Goal: Task Accomplishment & Management: Complete application form

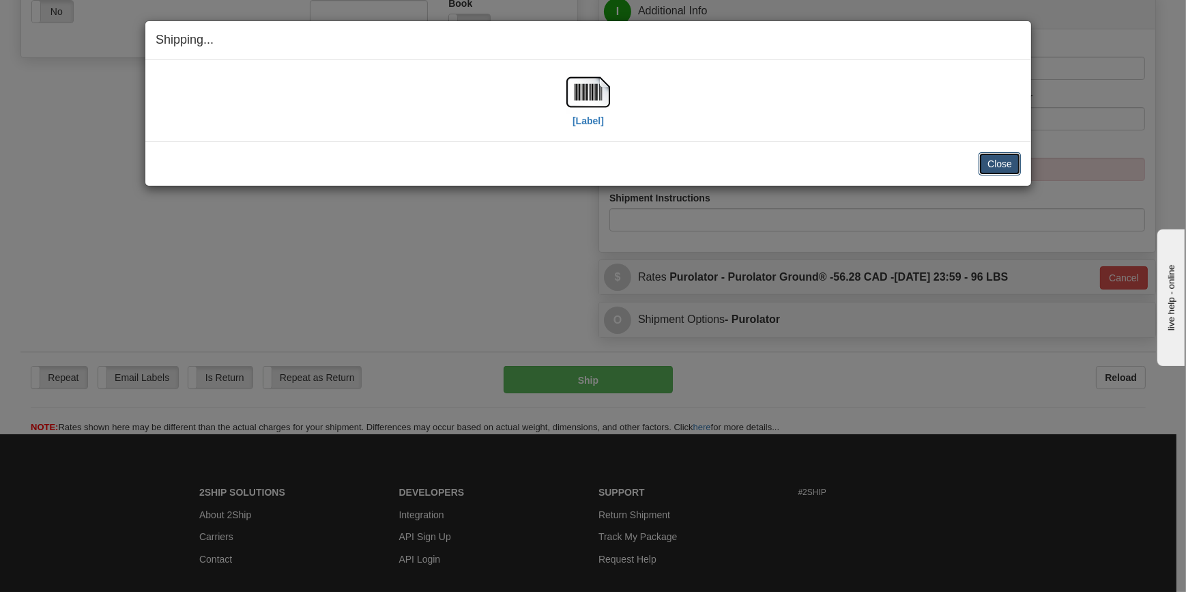
click at [997, 162] on button "Close" at bounding box center [1000, 163] width 42 height 23
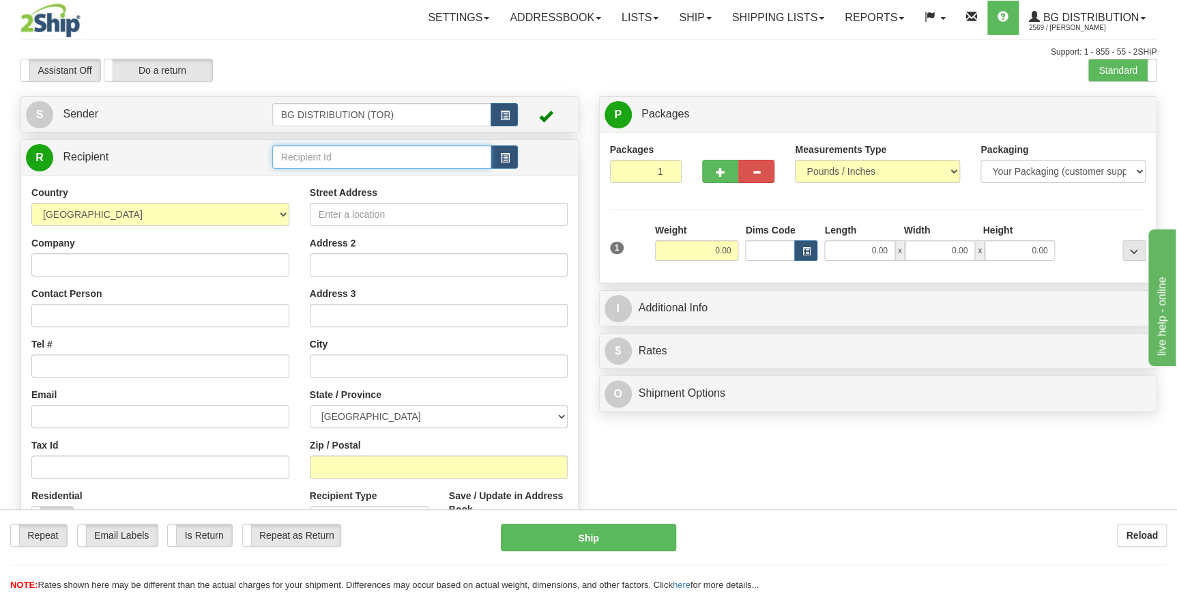
click at [375, 162] on input "text" at bounding box center [382, 156] width 220 height 23
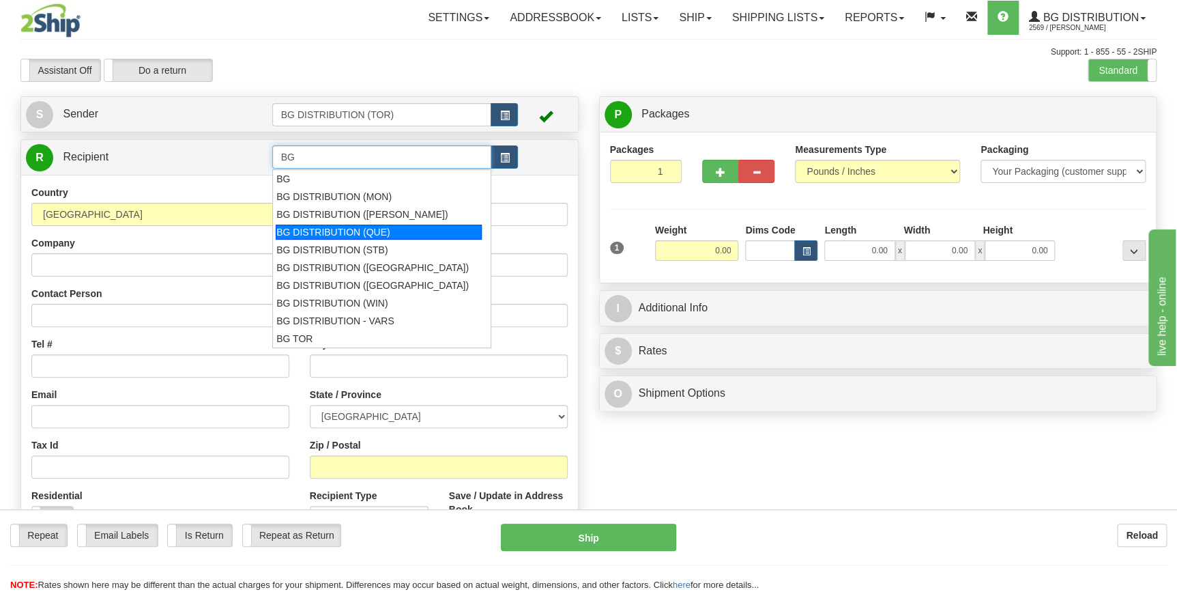
click at [386, 232] on div "BG DISTRIBUTION (QUE)" at bounding box center [379, 232] width 206 height 15
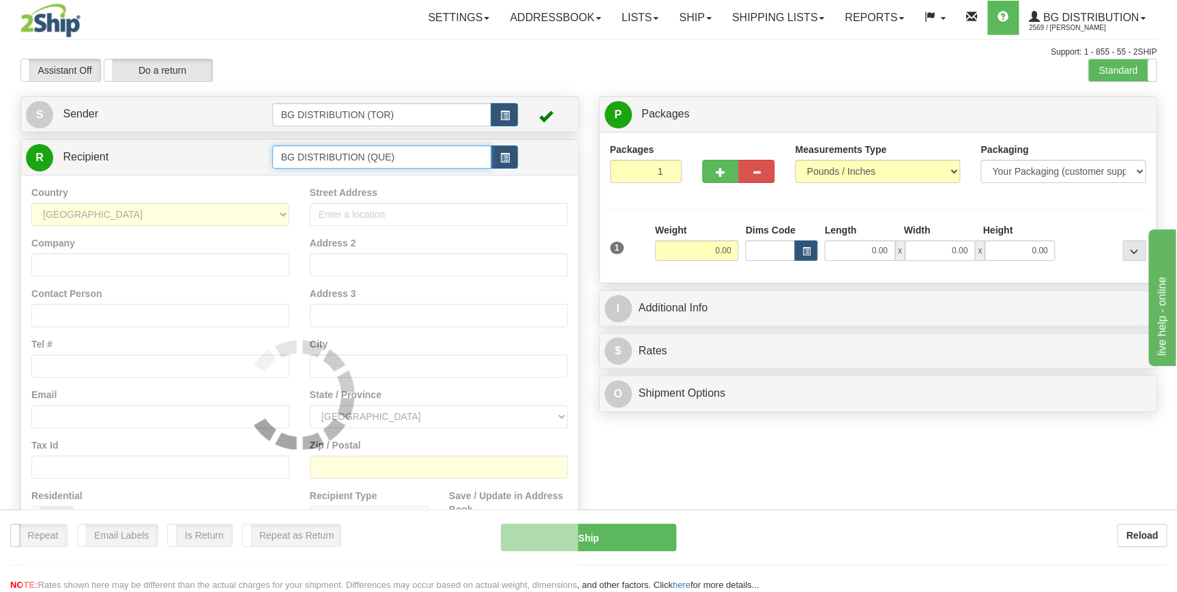
type input "BG DISTRIBUTION (QUE)"
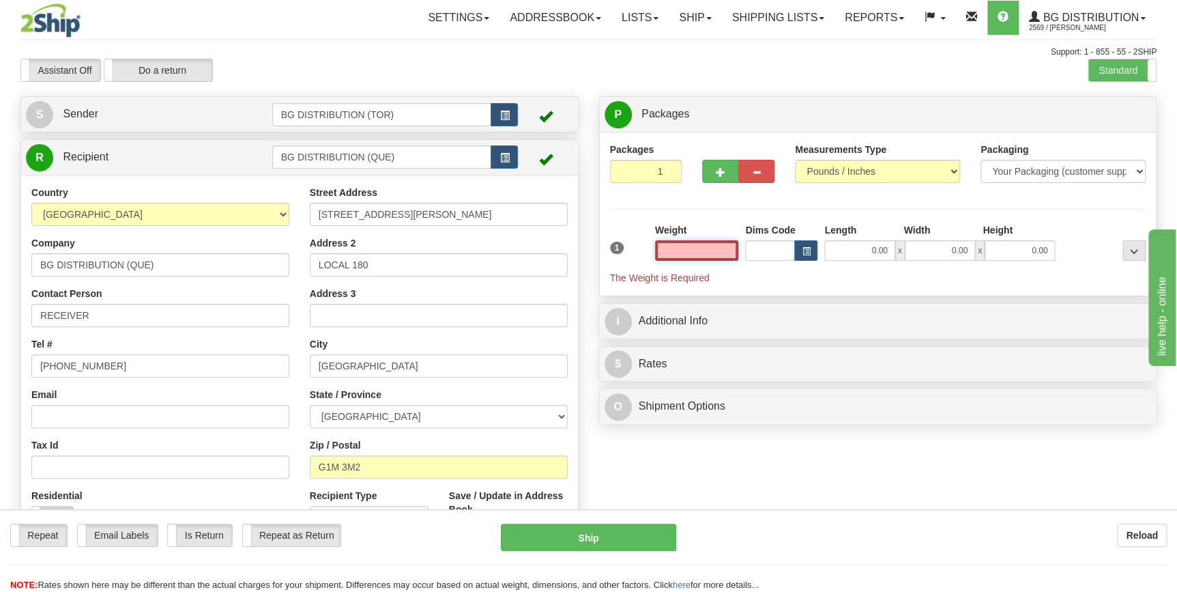
click at [689, 255] on input "text" at bounding box center [697, 250] width 84 height 20
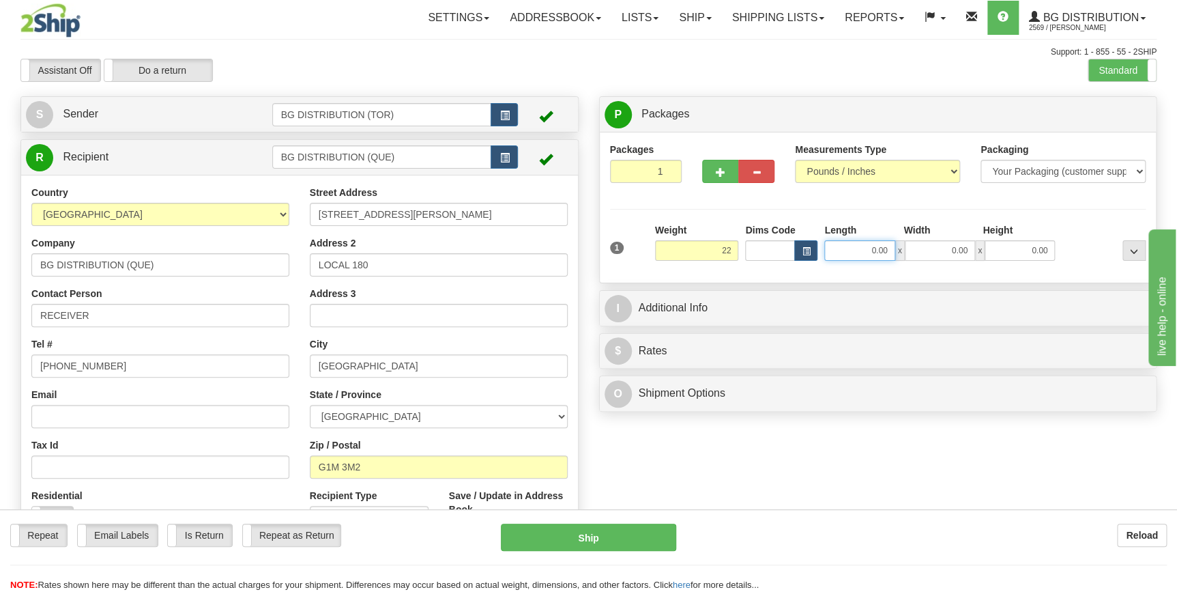
type input "22.00"
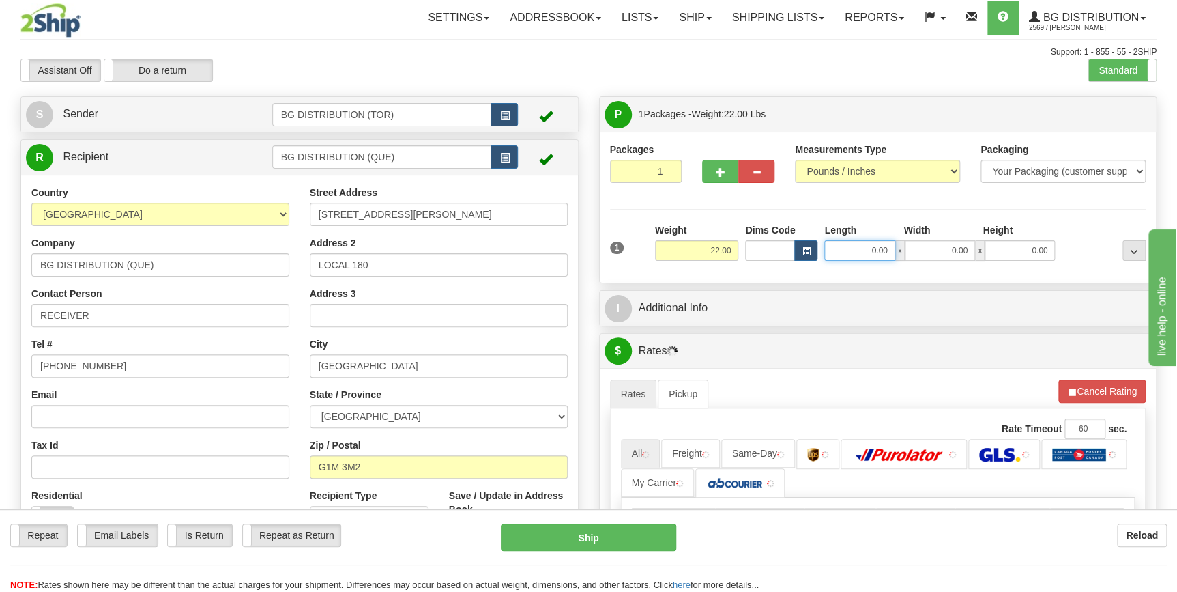
drag, startPoint x: 864, startPoint y: 246, endPoint x: 891, endPoint y: 242, distance: 27.6
click at [891, 242] on input "0.00" at bounding box center [859, 250] width 70 height 20
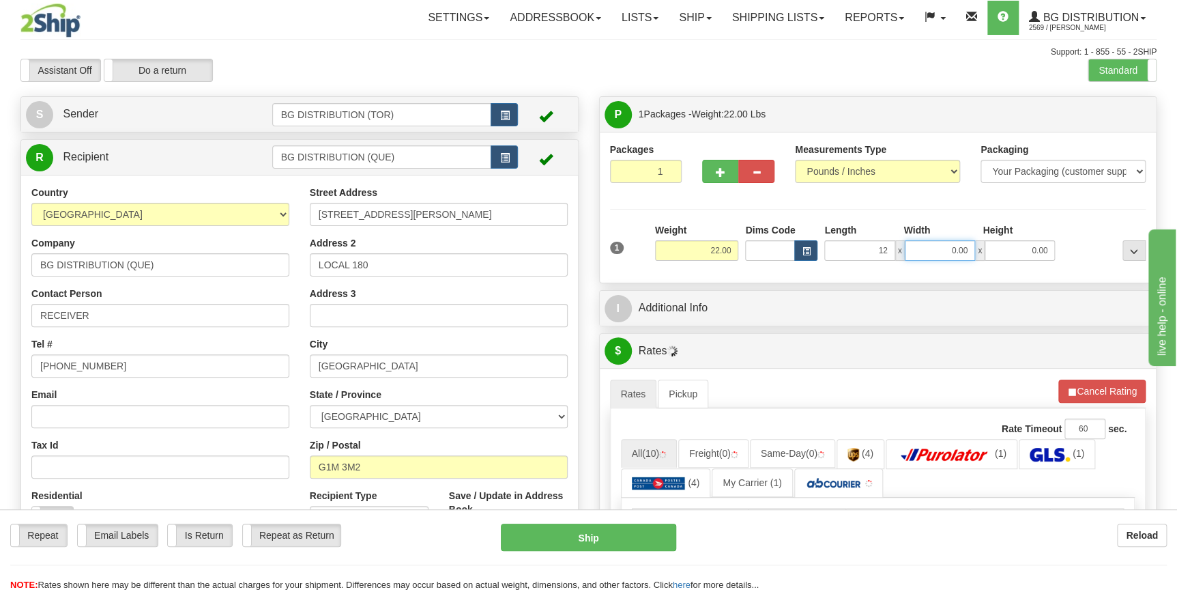
type input "12.00"
click at [953, 246] on input "0.00" at bounding box center [940, 250] width 70 height 20
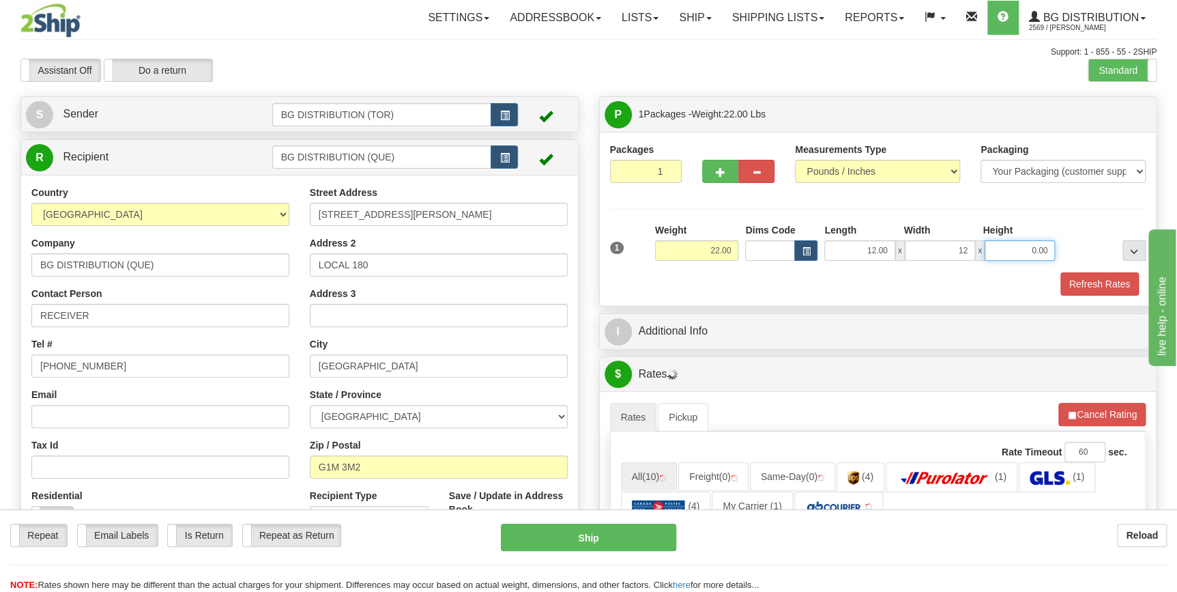
type input "12.00"
click at [1031, 246] on input "0.00" at bounding box center [1020, 250] width 70 height 20
type input "11"
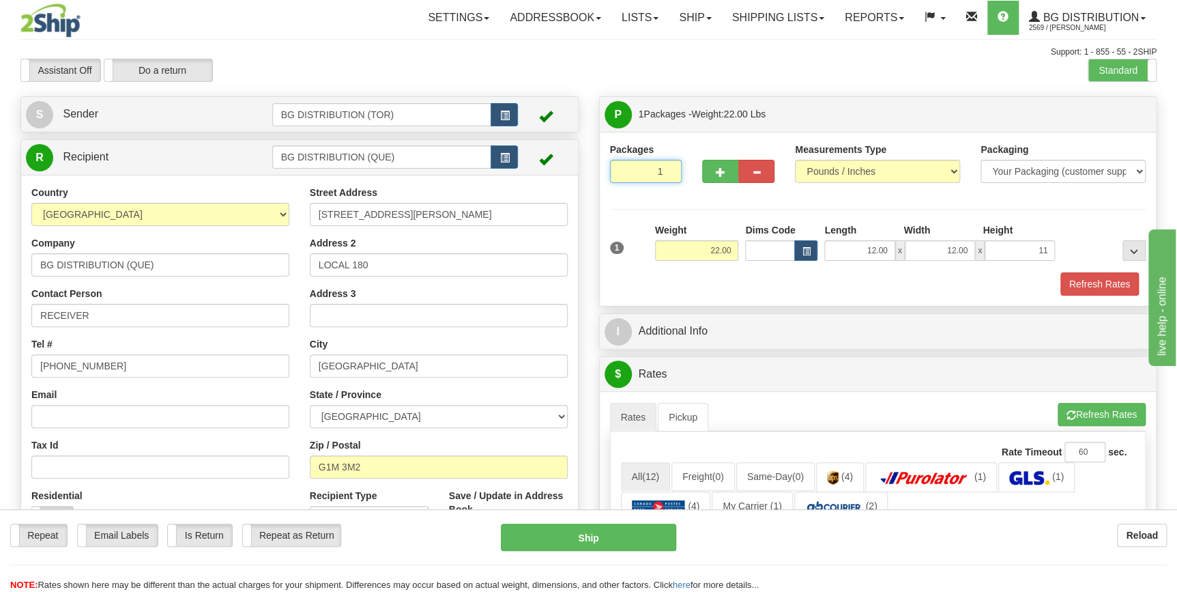
type input "2"
type input "11.00"
type input "2"
click at [668, 167] on input "2" at bounding box center [646, 171] width 72 height 23
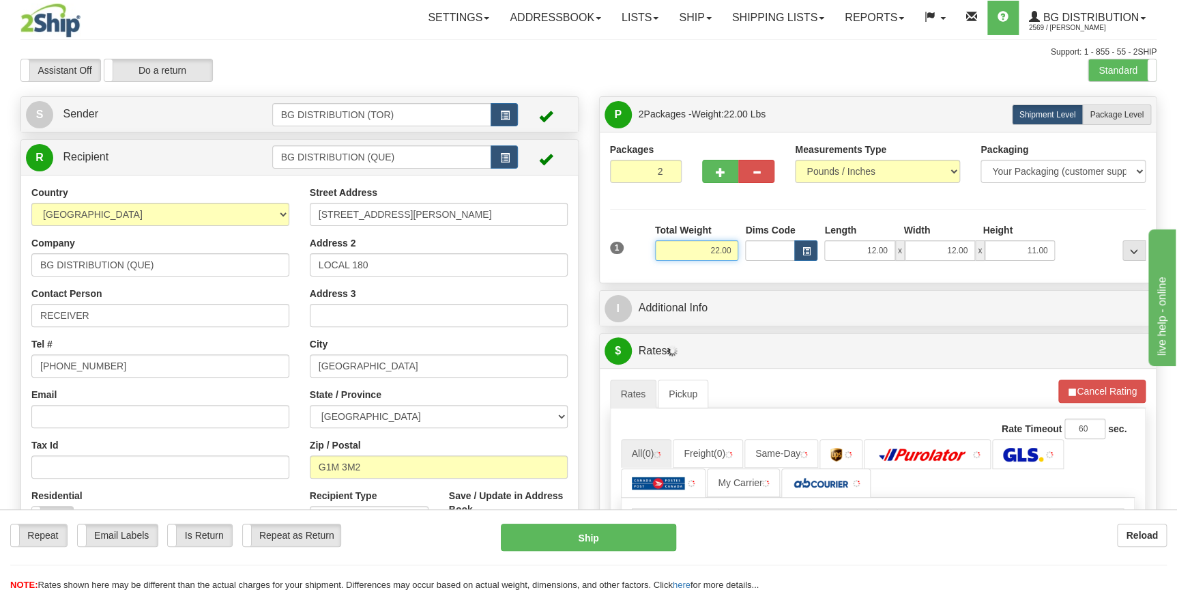
drag, startPoint x: 701, startPoint y: 248, endPoint x: 733, endPoint y: 245, distance: 32.2
click at [733, 245] on input "22.00" at bounding box center [697, 250] width 84 height 20
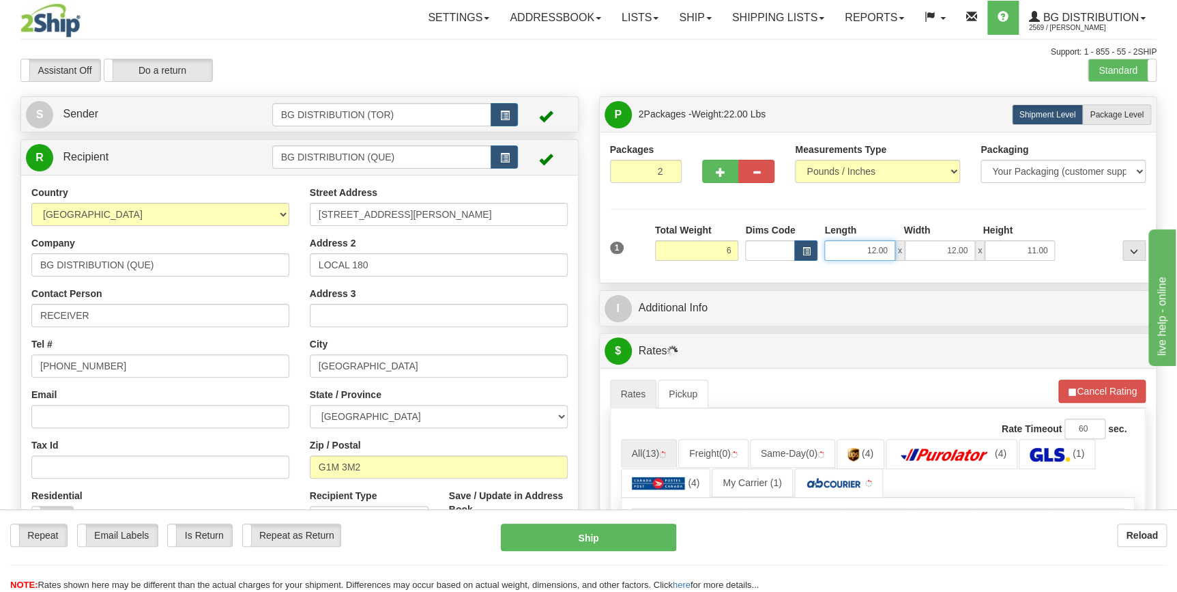
type input "6.00"
click at [865, 247] on input "12.00" at bounding box center [859, 250] width 70 height 20
drag, startPoint x: 865, startPoint y: 247, endPoint x: 889, endPoint y: 244, distance: 24.0
click at [889, 244] on input "12.00" at bounding box center [859, 250] width 70 height 20
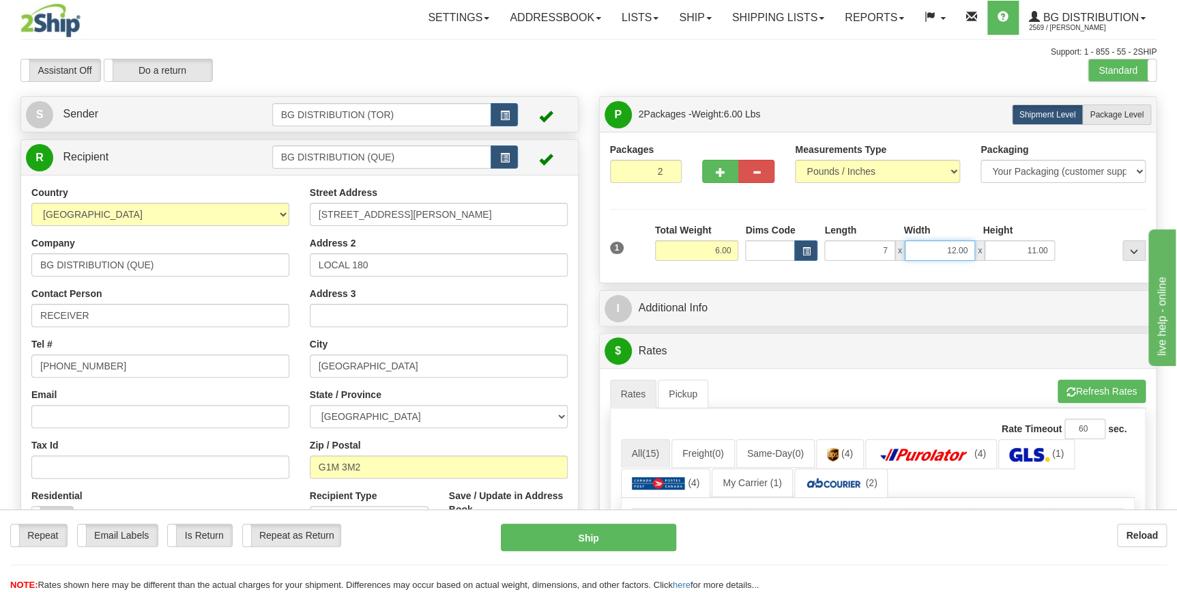
type input "7.00"
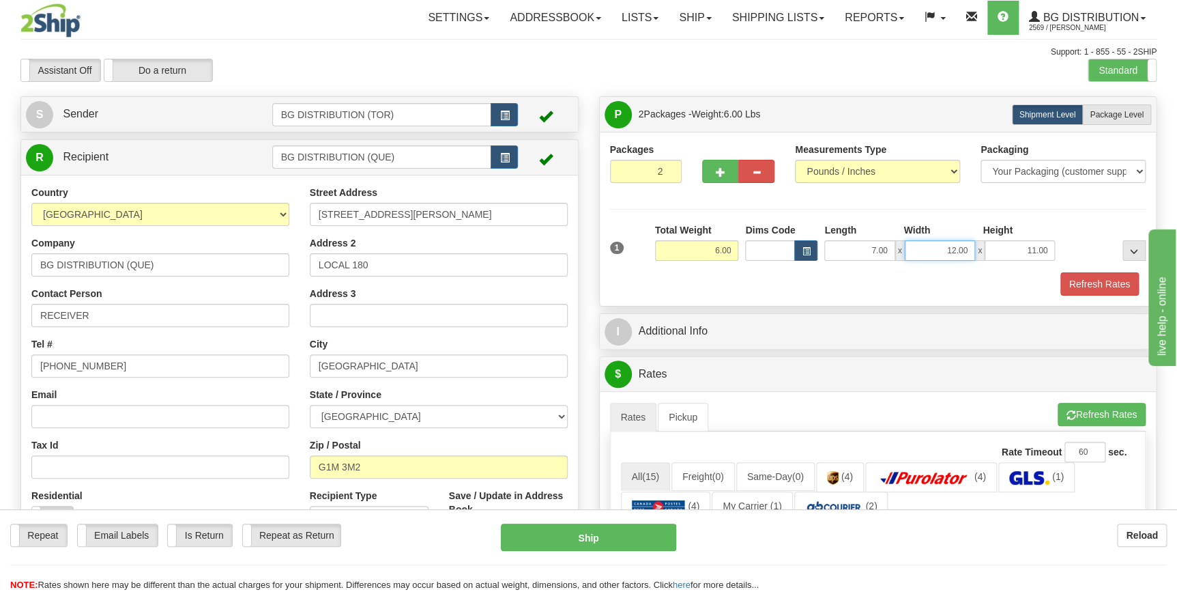
drag, startPoint x: 974, startPoint y: 246, endPoint x: 983, endPoint y: 246, distance: 8.9
click at [983, 246] on div "7.00 x 12.00 x 11.00" at bounding box center [939, 250] width 231 height 20
type input "17.00"
drag, startPoint x: 1023, startPoint y: 246, endPoint x: 1068, endPoint y: 246, distance: 45.0
click at [1068, 246] on div "1 Total Weight 6.00 Dims Code x" at bounding box center [878, 247] width 543 height 48
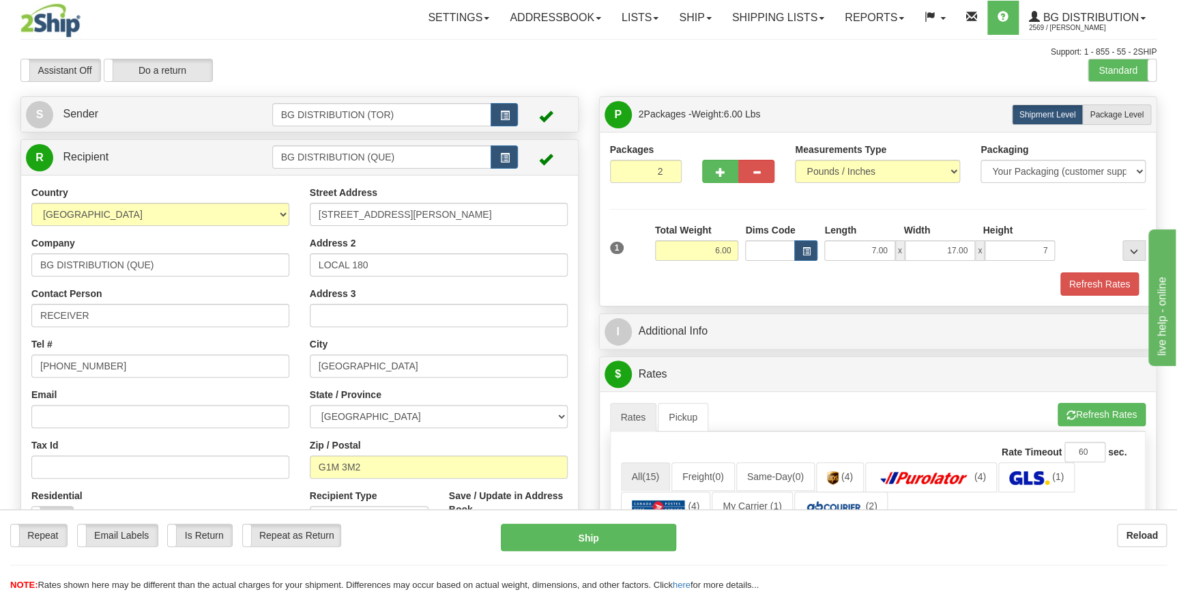
type input "7.00"
click at [779, 282] on div "Refresh Rates" at bounding box center [878, 283] width 543 height 23
click at [1127, 119] on span "Package Level" at bounding box center [1117, 115] width 54 height 10
radio input "true"
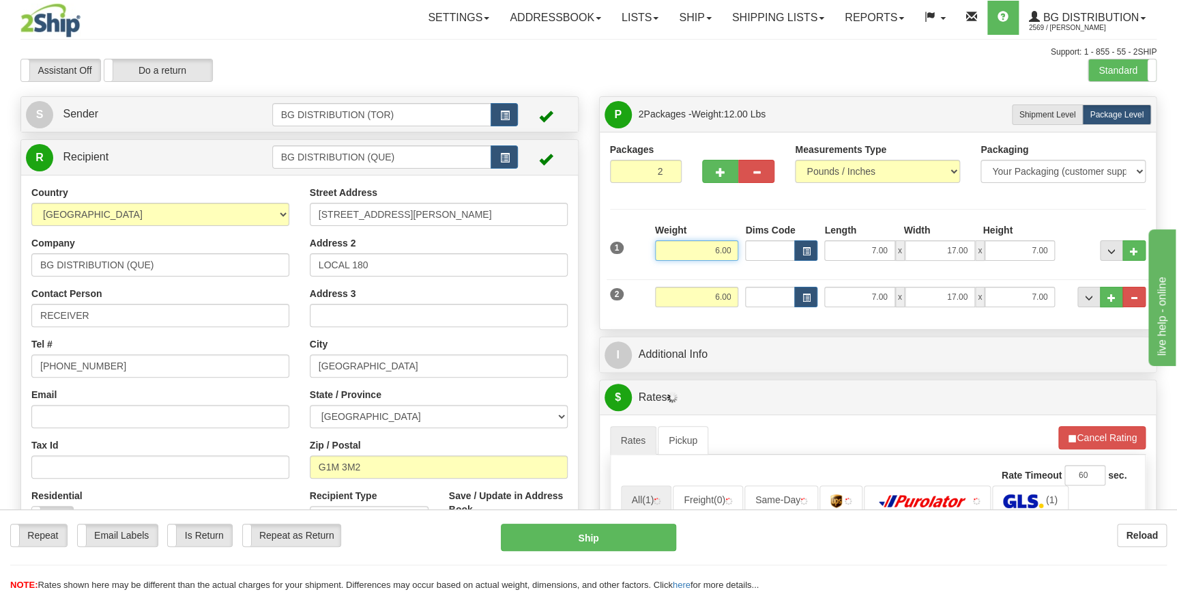
drag, startPoint x: 712, startPoint y: 248, endPoint x: 736, endPoint y: 246, distance: 23.2
click at [736, 246] on input "6.00" at bounding box center [697, 250] width 84 height 20
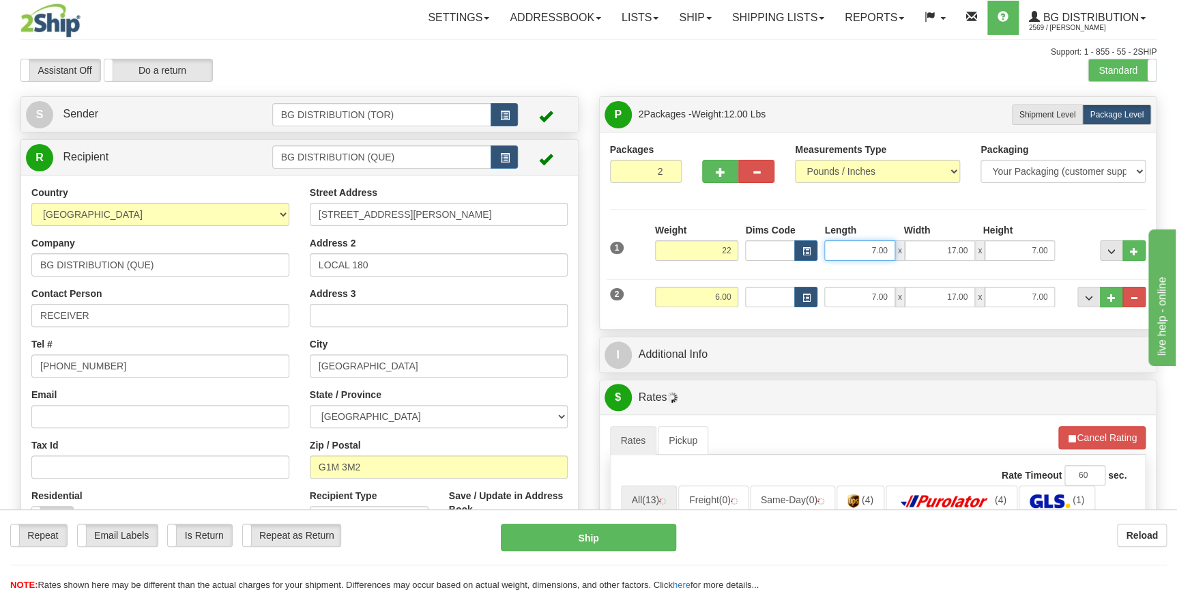
type input "22.00"
drag, startPoint x: 867, startPoint y: 249, endPoint x: 891, endPoint y: 246, distance: 23.5
click at [891, 246] on input "7.00" at bounding box center [859, 250] width 70 height 20
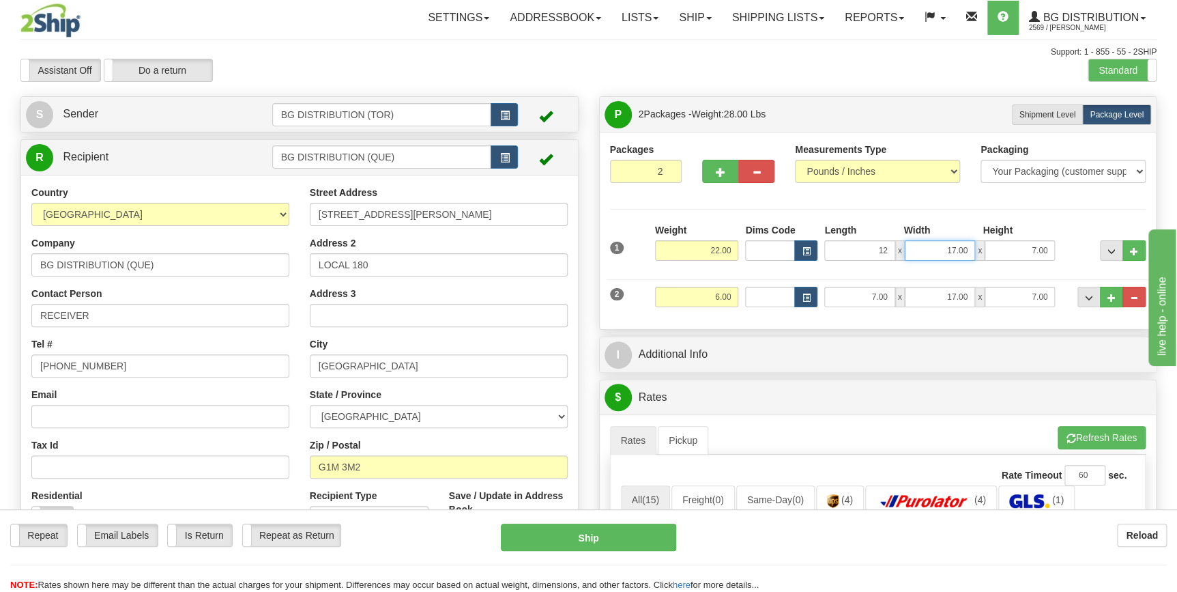
type input "12.00"
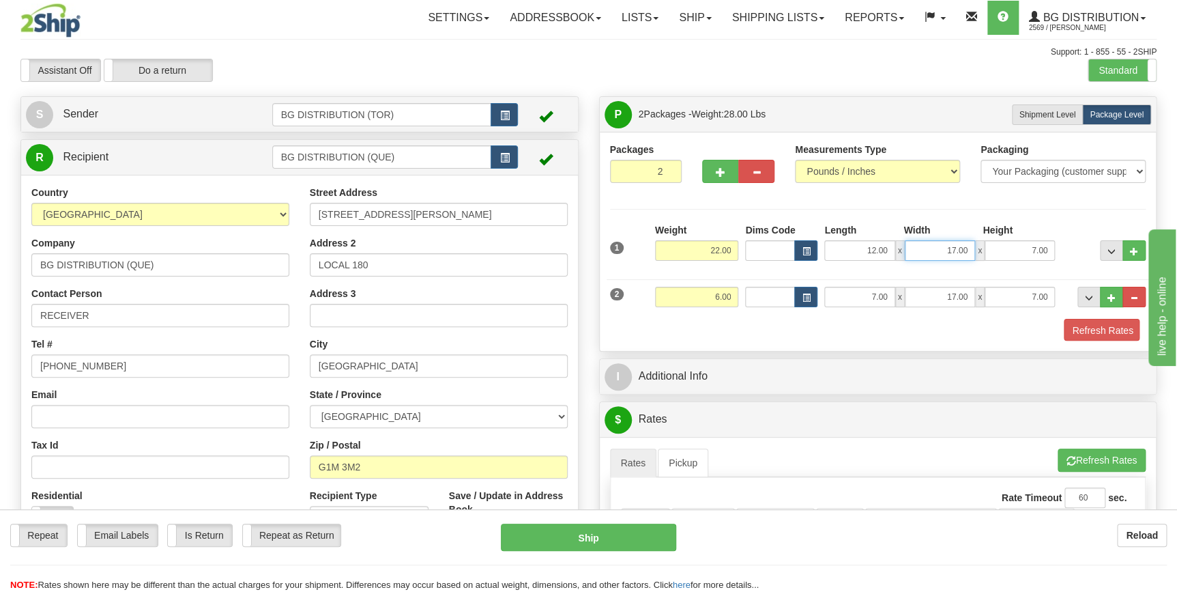
drag, startPoint x: 940, startPoint y: 246, endPoint x: 989, endPoint y: 255, distance: 50.1
click at [989, 255] on div "12.00 x 17.00 x 7.00" at bounding box center [939, 250] width 231 height 20
type input "12.00"
drag, startPoint x: 1012, startPoint y: 246, endPoint x: 1049, endPoint y: 243, distance: 37.0
click at [1049, 243] on input "7.00" at bounding box center [1020, 250] width 70 height 20
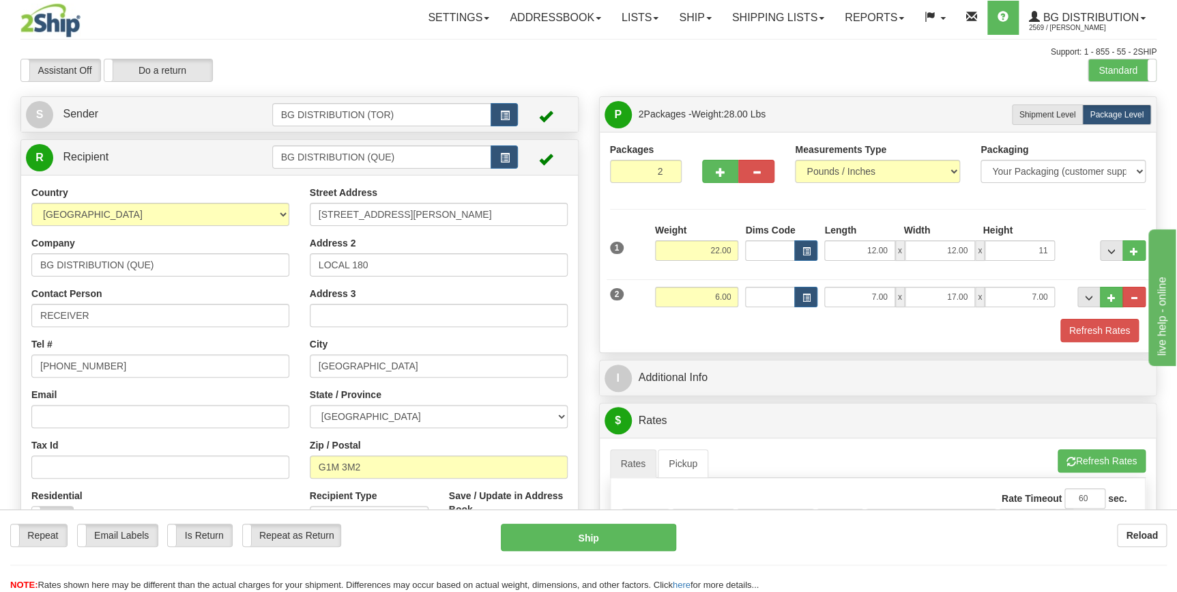
type input "11.00"
click at [854, 326] on div "Refresh Rates" at bounding box center [878, 330] width 543 height 23
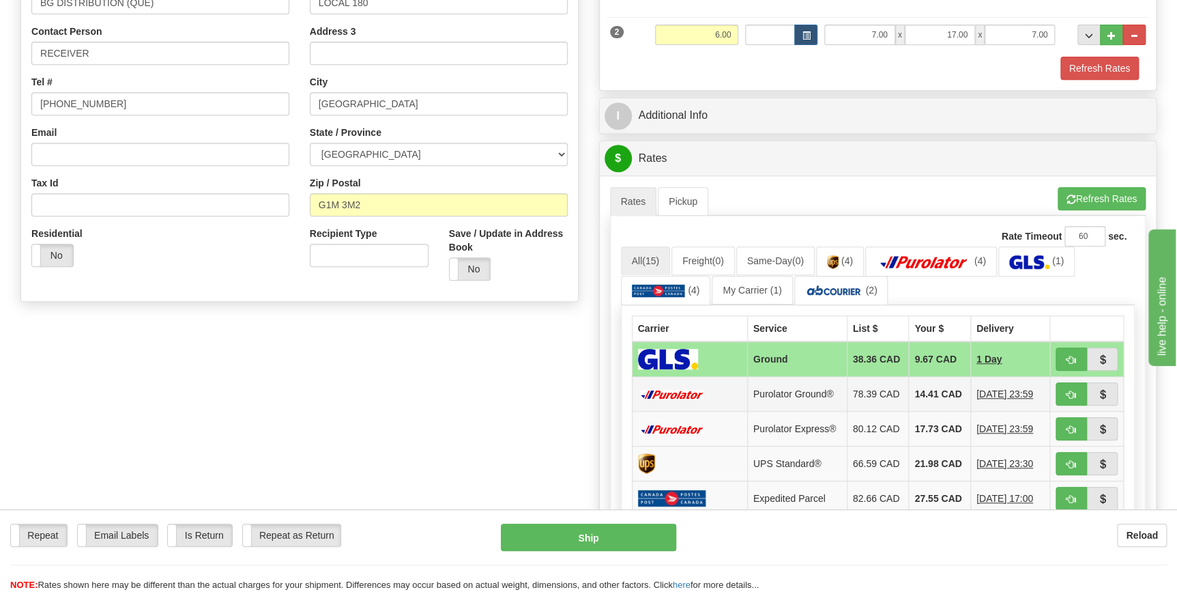
scroll to position [310, 0]
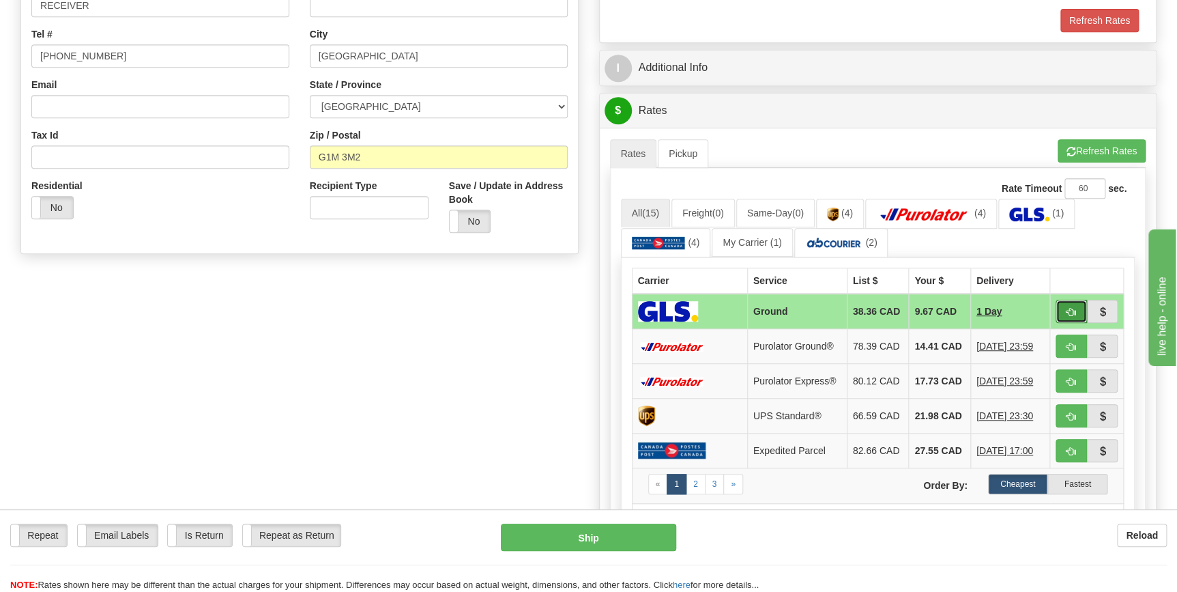
click at [1063, 308] on button "button" at bounding box center [1071, 311] width 31 height 23
type input "1"
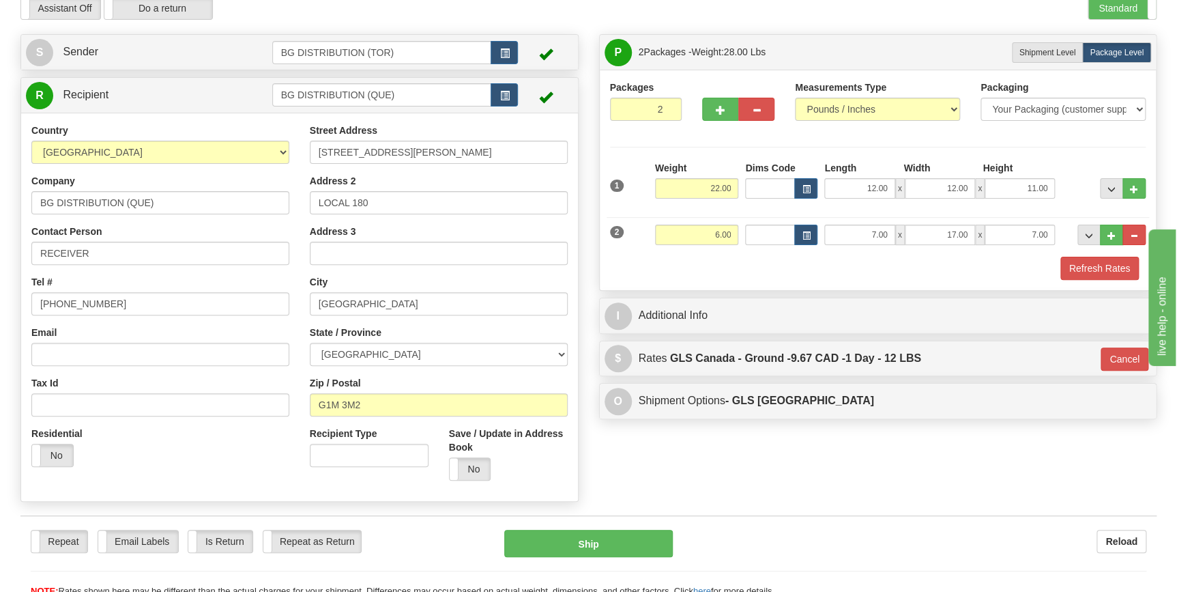
scroll to position [61, 0]
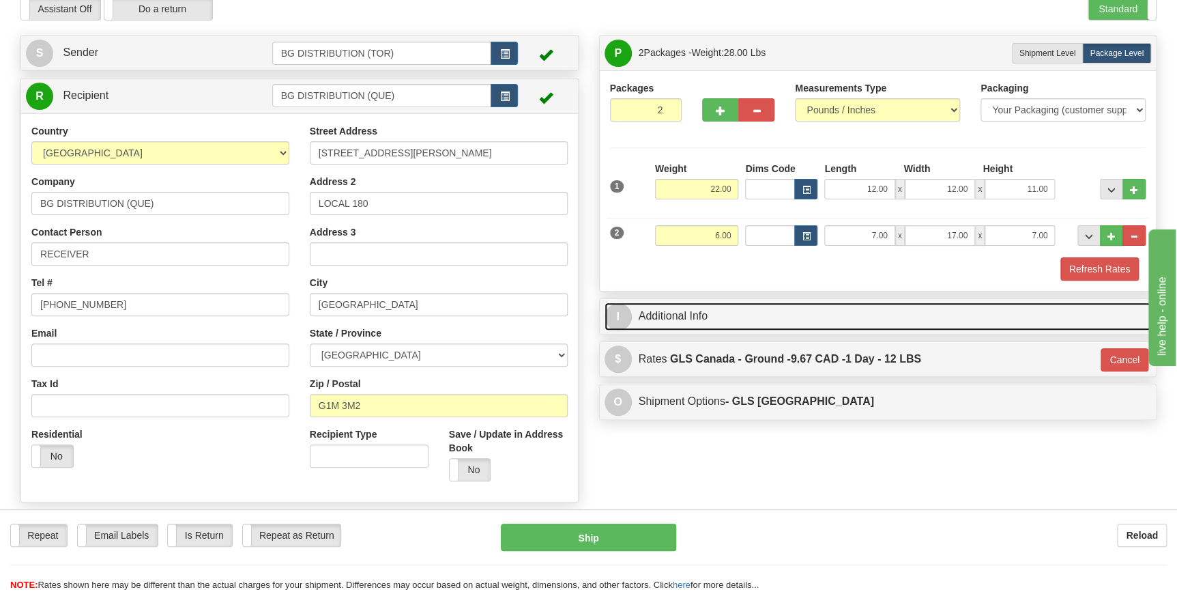
click at [687, 313] on link "I Additional Info" at bounding box center [878, 316] width 547 height 28
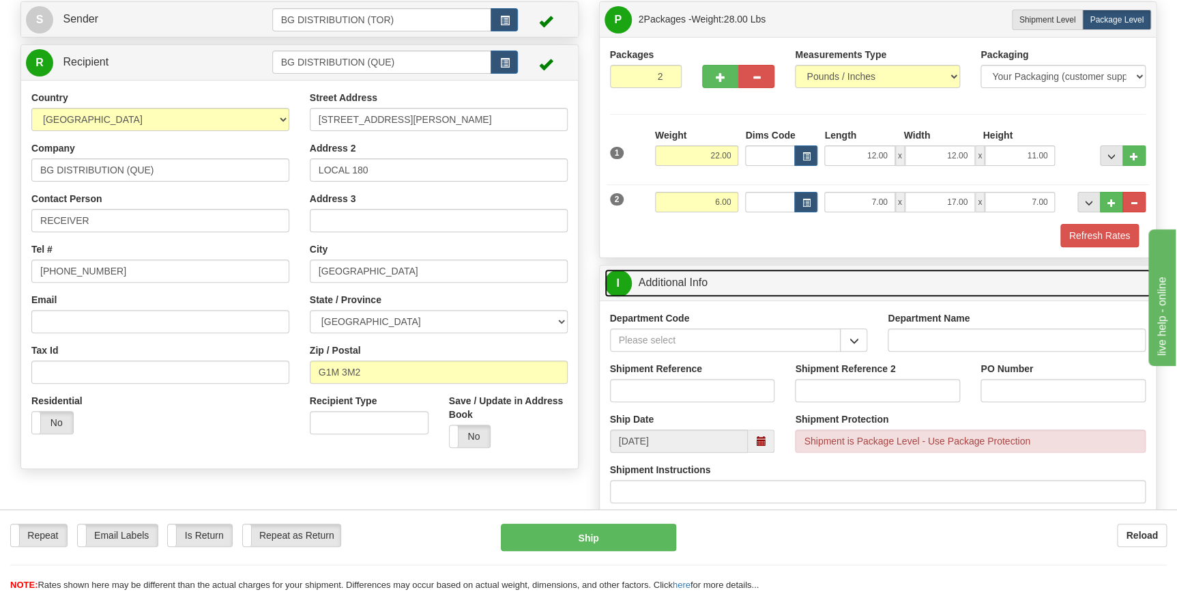
scroll to position [124, 0]
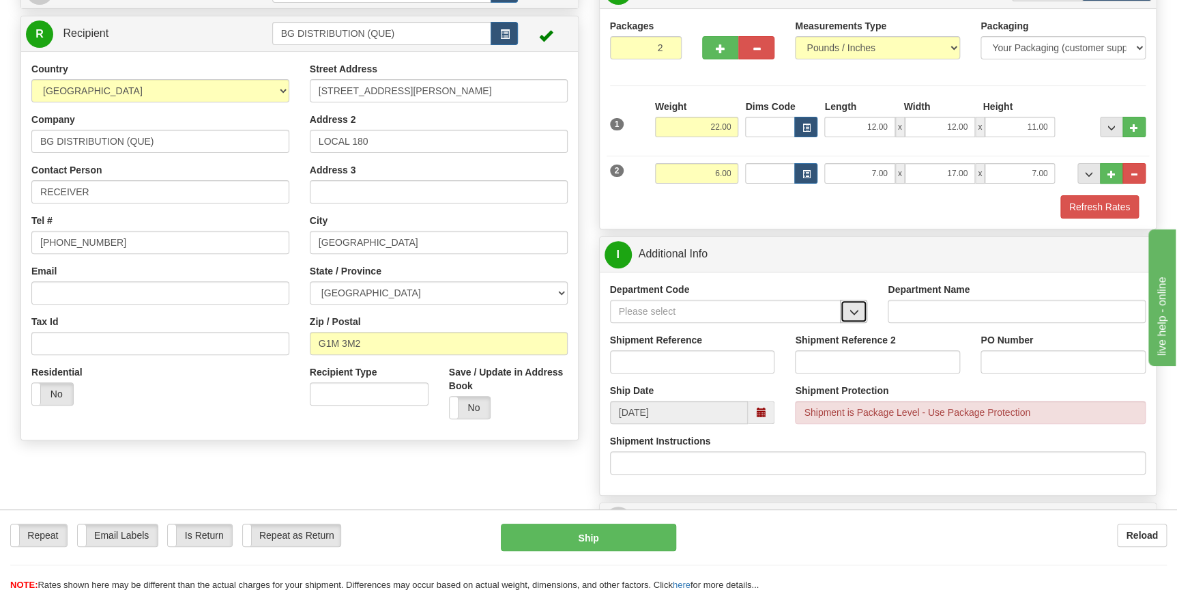
click at [853, 311] on span "button" at bounding box center [854, 312] width 10 height 9
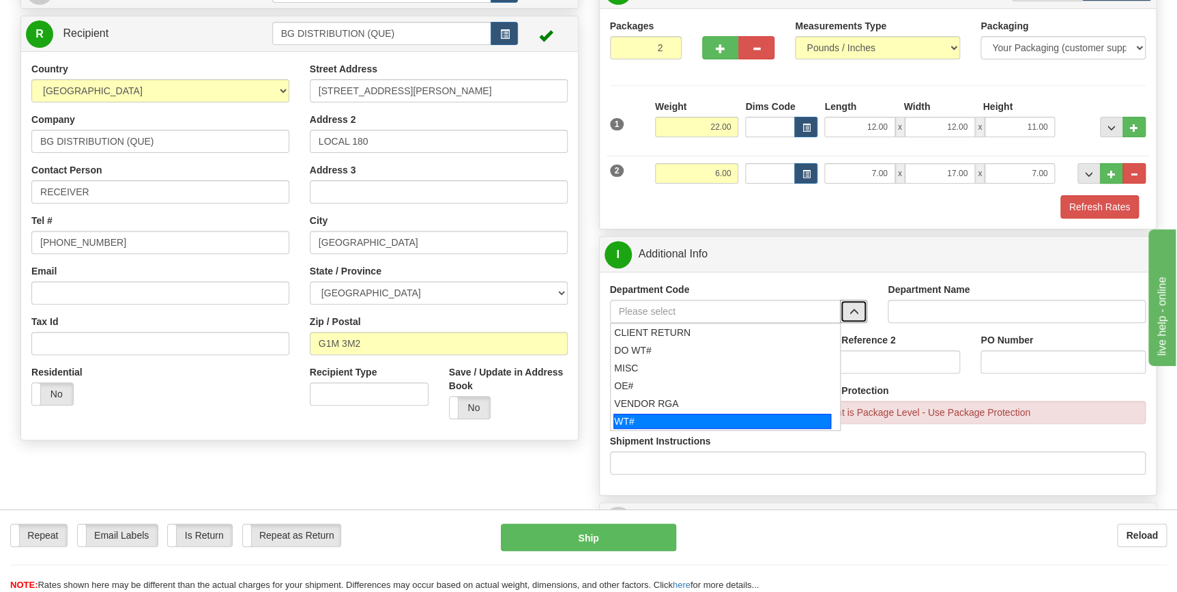
click at [697, 420] on div "WT#" at bounding box center [722, 421] width 218 height 15
type input "WT#"
type input "WAREHOUSE TRANSFERS"
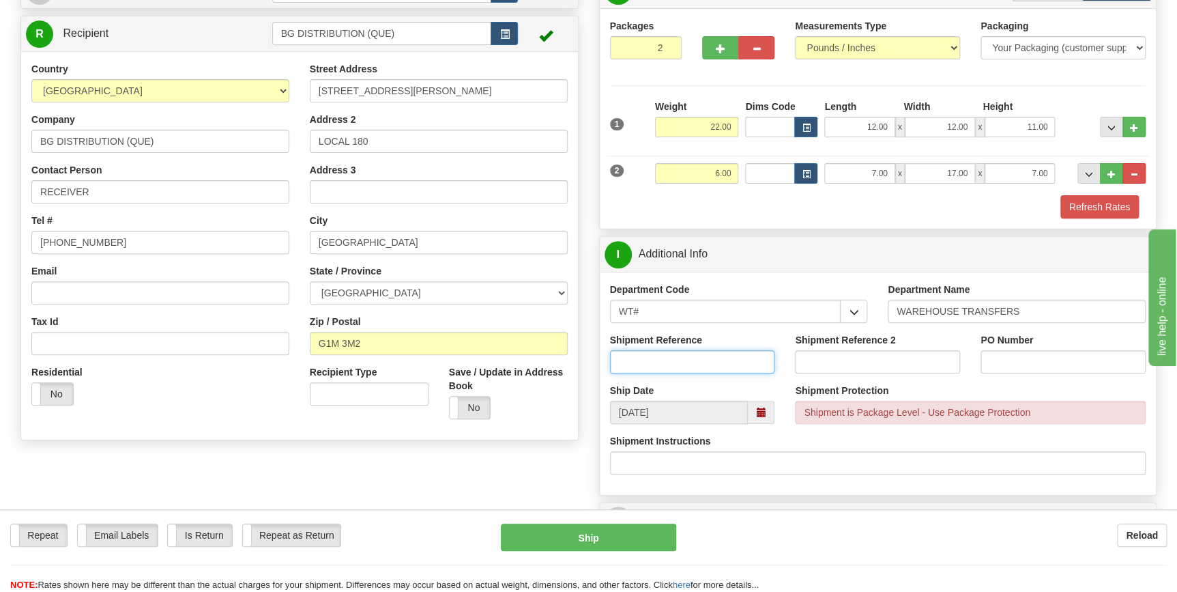
click at [717, 363] on input "Shipment Reference" at bounding box center [692, 361] width 165 height 23
type input "166385-00"
click at [1009, 359] on input "PO Number" at bounding box center [1063, 361] width 165 height 23
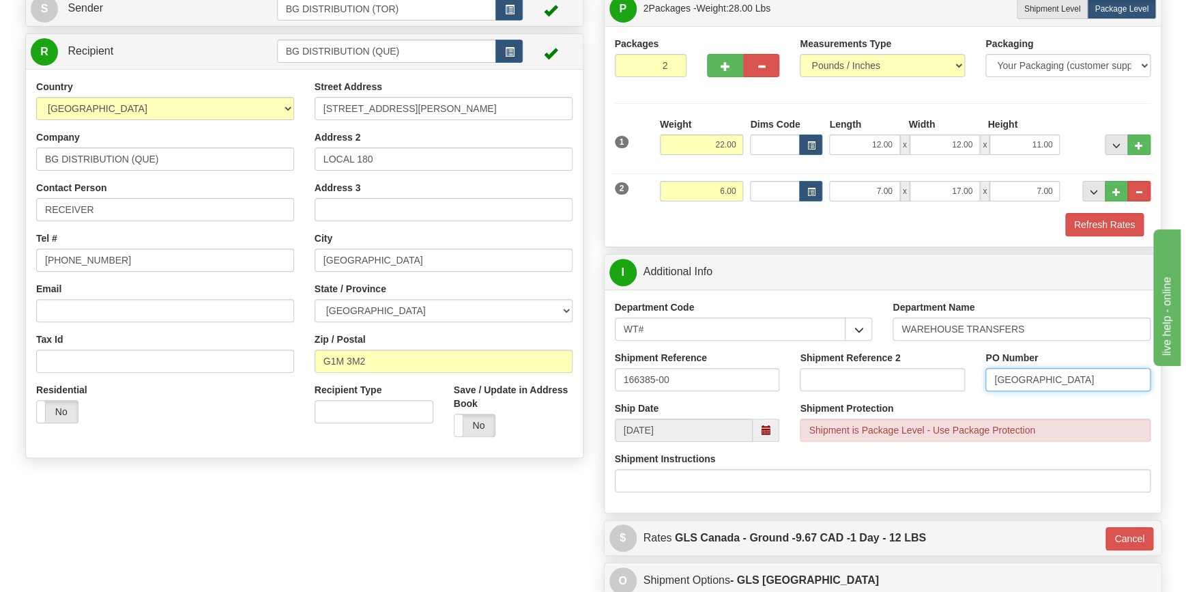
scroll to position [248, 0]
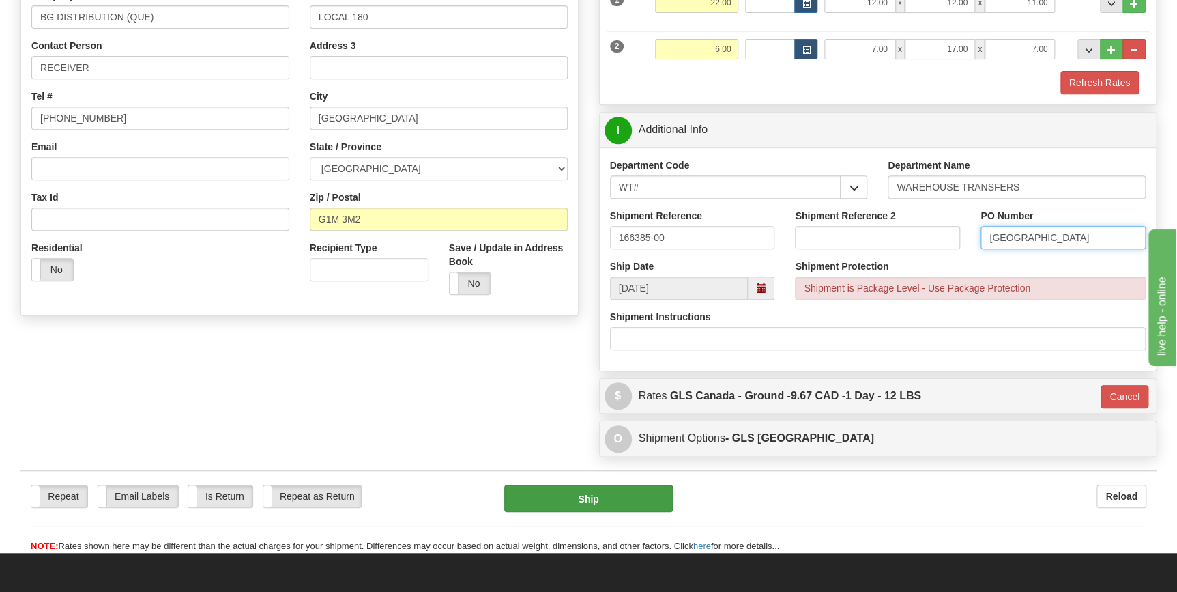
type input "[GEOGRAPHIC_DATA]"
click at [583, 495] on button "Ship" at bounding box center [588, 498] width 169 height 27
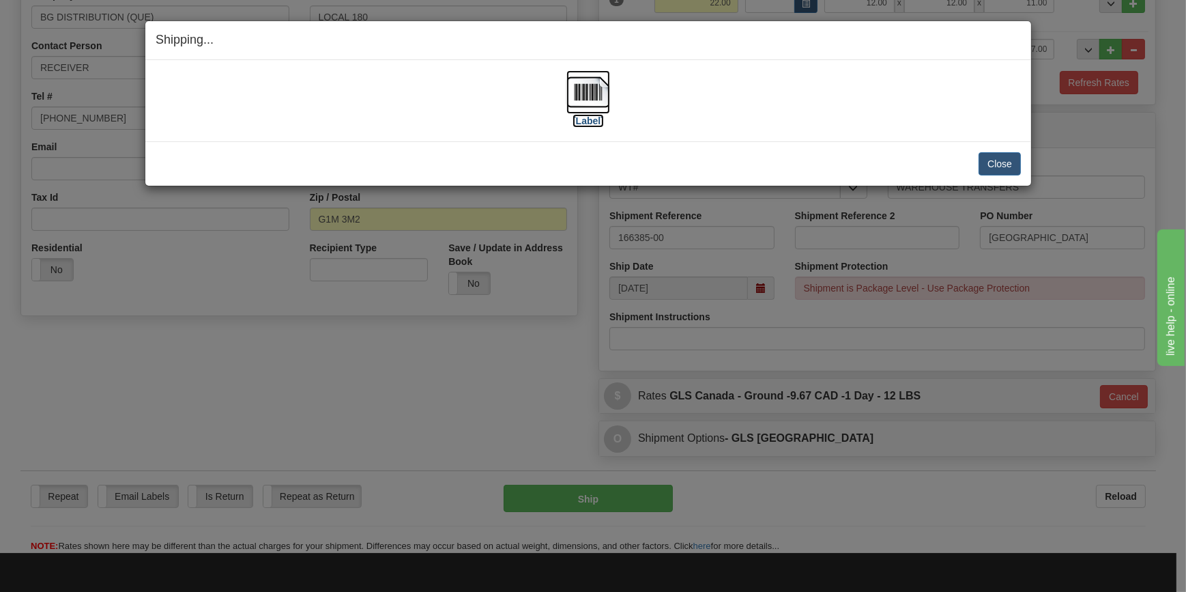
click at [586, 96] on img at bounding box center [588, 92] width 44 height 44
